Goal: Transaction & Acquisition: Purchase product/service

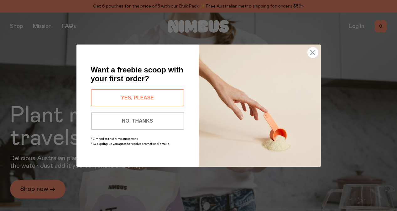
click at [313, 50] on circle "Close dialog" at bounding box center [312, 52] width 10 height 10
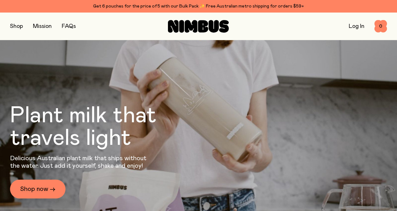
click at [20, 24] on button "button" at bounding box center [16, 26] width 13 height 9
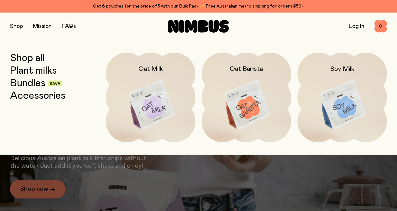
click at [37, 85] on link "Bundles" at bounding box center [27, 83] width 35 height 11
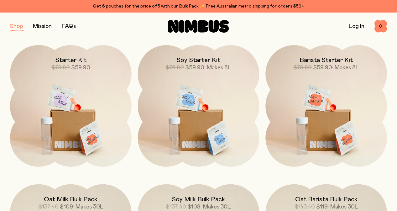
scroll to position [87, 0]
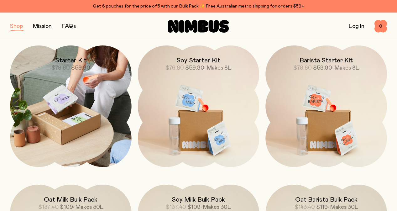
click at [112, 139] on img at bounding box center [70, 105] width 121 height 121
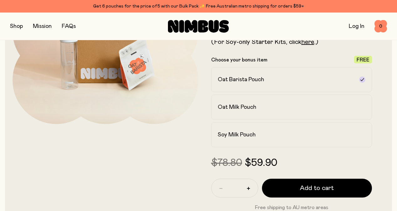
scroll to position [110, 0]
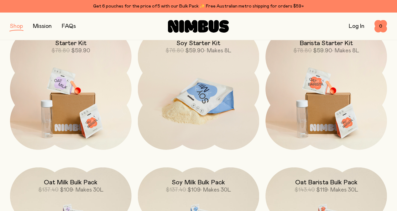
scroll to position [107, 0]
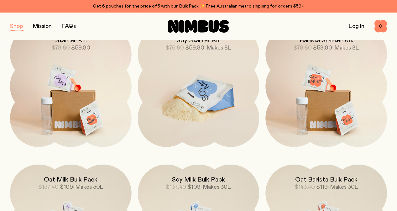
click at [226, 113] on img at bounding box center [198, 96] width 121 height 143
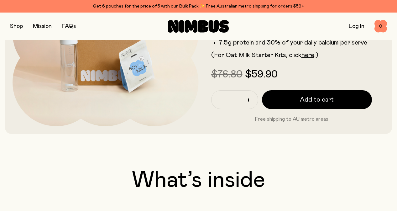
scroll to position [110, 0]
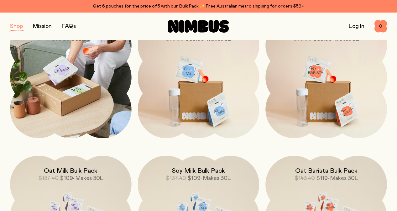
scroll to position [110, 0]
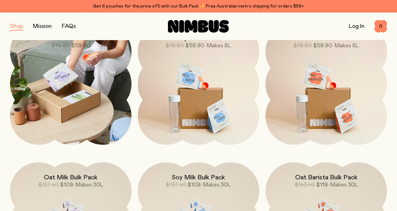
click at [85, 75] on img at bounding box center [70, 83] width 121 height 121
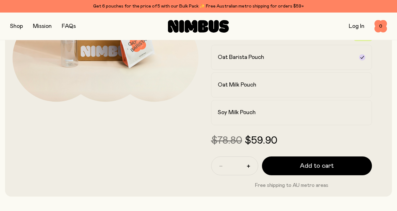
scroll to position [133, 0]
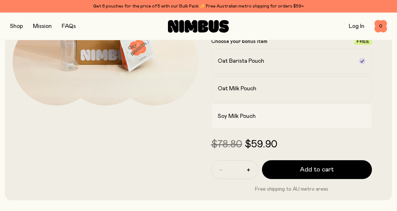
click at [244, 120] on h2 "Soy Milk Pouch" at bounding box center [237, 116] width 38 height 8
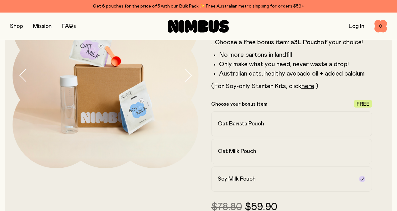
scroll to position [14, 0]
